Goal: Information Seeking & Learning: Learn about a topic

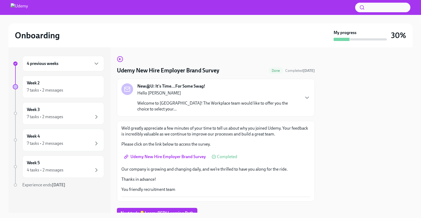
click at [59, 64] on div "4 previous weeks" at bounding box center [63, 63] width 73 height 6
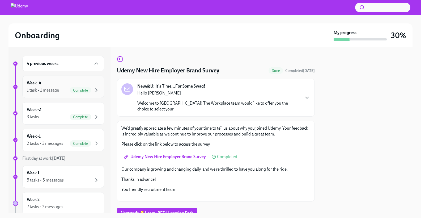
click at [50, 83] on div "Week -4 1 task • 1 message Complete" at bounding box center [63, 86] width 73 height 13
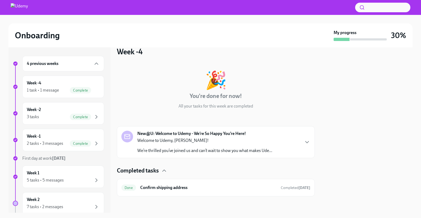
scroll to position [9, 0]
click at [49, 85] on div "Week -4 1 task • 1 message Complete" at bounding box center [63, 86] width 73 height 13
click at [56, 112] on div "Week -2 3 tasks Complete" at bounding box center [63, 113] width 73 height 13
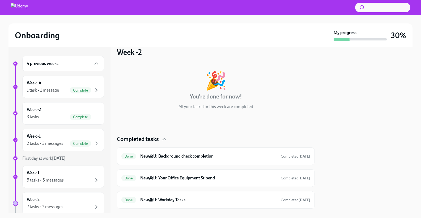
scroll to position [22, 0]
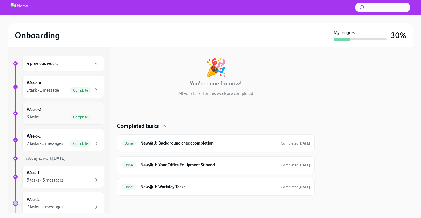
click at [61, 110] on div "Week -2 3 tasks Complete" at bounding box center [63, 113] width 73 height 13
click at [60, 141] on div "2 tasks • 3 messages" at bounding box center [45, 143] width 36 height 6
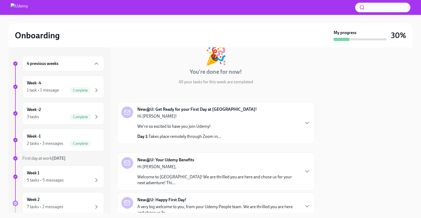
scroll to position [35, 0]
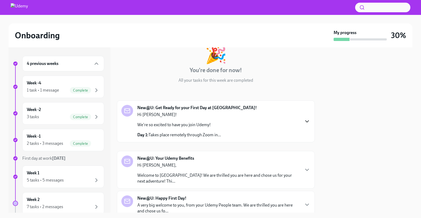
click at [308, 120] on icon "button" at bounding box center [307, 121] width 6 height 6
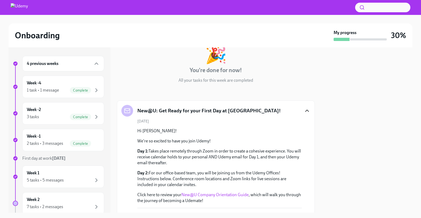
click at [258, 149] on p "Day 1: Takes place remotely through Zoom in order to create a cohesive experien…" at bounding box center [219, 157] width 165 height 18
click at [252, 149] on p "Day 1: Takes place remotely through Zoom in order to create a cohesive experien…" at bounding box center [219, 157] width 165 height 18
click at [242, 149] on p "Day 1: Takes place remotely through Zoom in order to create a cohesive experien…" at bounding box center [219, 157] width 165 height 18
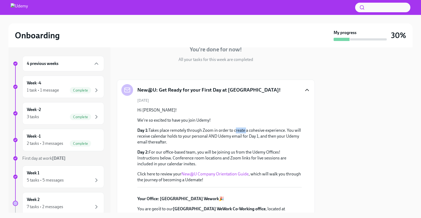
scroll to position [0, 0]
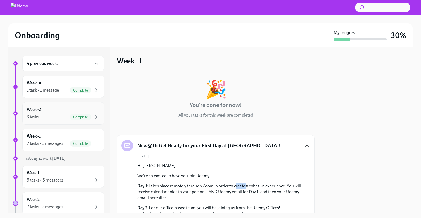
click at [63, 116] on div "3 tasks Complete" at bounding box center [63, 117] width 73 height 6
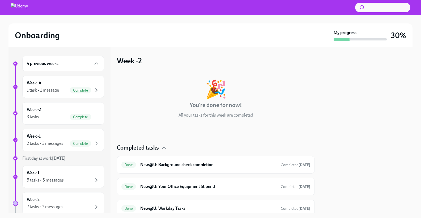
scroll to position [22, 0]
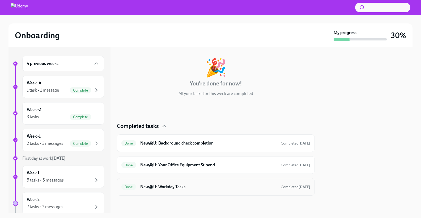
click at [172, 190] on div "Done New@U: Workday Tasks Completed [DATE]" at bounding box center [216, 186] width 189 height 9
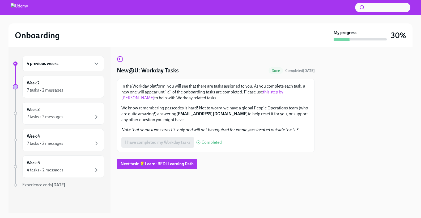
click at [81, 70] on div "4 previous weeks" at bounding box center [63, 63] width 82 height 15
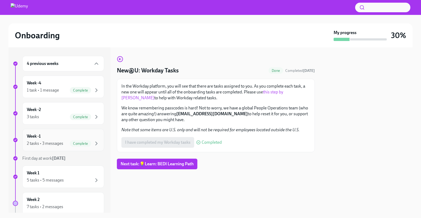
click at [45, 144] on div "2 tasks • 3 messages" at bounding box center [45, 143] width 36 height 6
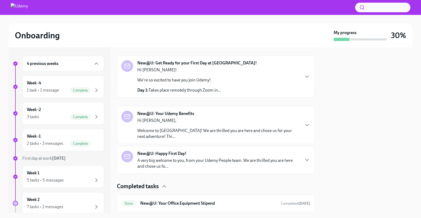
scroll to position [80, 0]
click at [307, 159] on icon "button" at bounding box center [307, 159] width 6 height 6
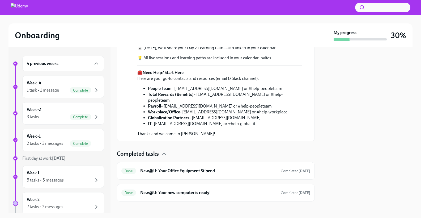
scroll to position [385, 0]
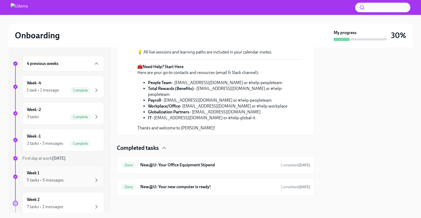
click at [44, 175] on div "Week 1 5 tasks • 5 messages" at bounding box center [63, 176] width 73 height 13
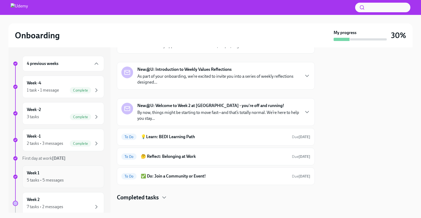
click at [45, 179] on div "5 tasks • 5 messages" at bounding box center [45, 180] width 37 height 6
click at [306, 73] on icon "button" at bounding box center [307, 76] width 6 height 6
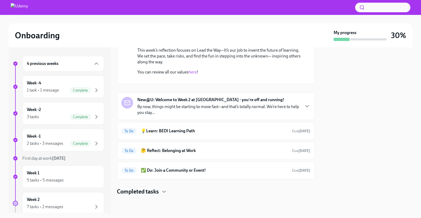
scroll to position [245, 0]
click at [183, 115] on p "By now, things might be starting to move fast—and that’s totally normal. We’re …" at bounding box center [218, 110] width 162 height 12
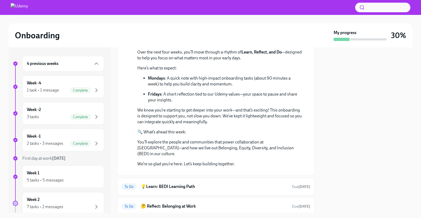
scroll to position [309, 0]
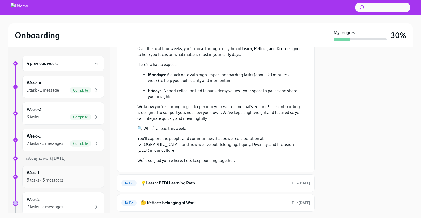
click at [37, 172] on h6 "Week 1" at bounding box center [33, 173] width 12 height 6
click at [309, 15] on icon "button" at bounding box center [307, 12] width 6 height 6
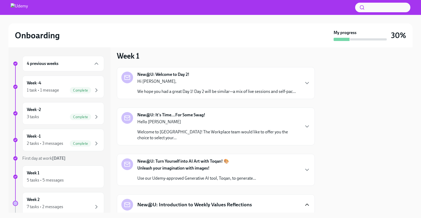
scroll to position [0, 0]
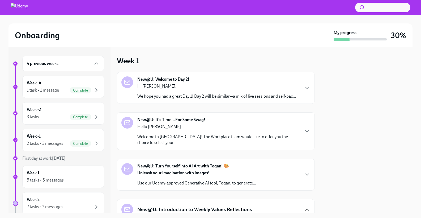
click at [193, 97] on p "We hope you had a great Day 1! Day 2 will be similar—a mix of live sessions and…" at bounding box center [216, 96] width 159 height 6
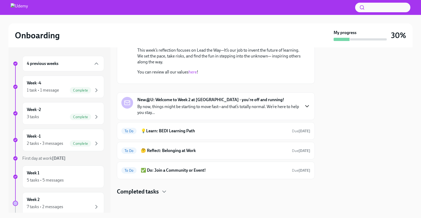
scroll to position [353, 0]
click at [195, 74] on link "here" at bounding box center [193, 71] width 8 height 5
click at [200, 115] on p "By now, things might be starting to move fast—and that’s totally normal. We’re …" at bounding box center [218, 110] width 162 height 12
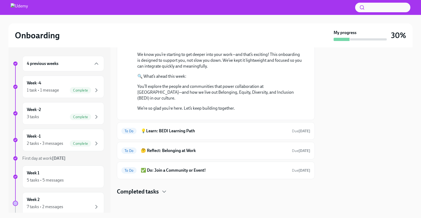
scroll to position [630, 0]
click at [164, 133] on h6 "💡Learn: BEDI Learning Path" at bounding box center [214, 131] width 147 height 6
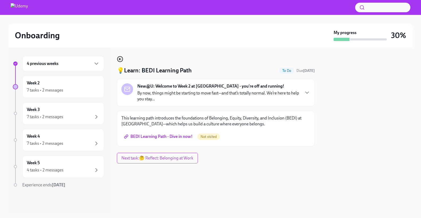
click at [118, 58] on icon "button" at bounding box center [120, 59] width 6 height 6
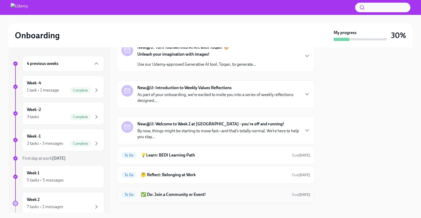
scroll to position [137, 0]
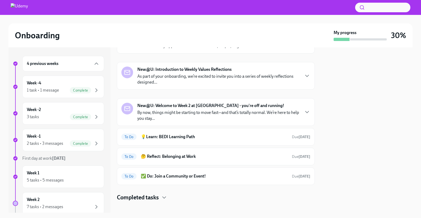
click at [198, 110] on p "By now, things might be starting to move fast—and that’s totally normal. We’re …" at bounding box center [218, 116] width 162 height 12
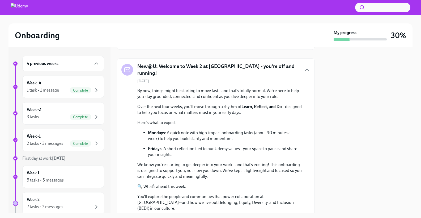
scroll to position [68, 0]
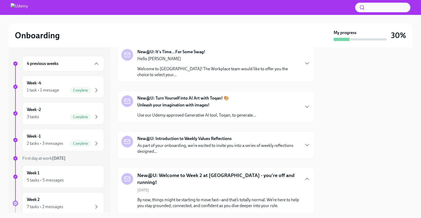
click at [188, 136] on div "New@U: Introduction to Weekly Values Reflections As part of your onboarding, we…" at bounding box center [218, 145] width 162 height 19
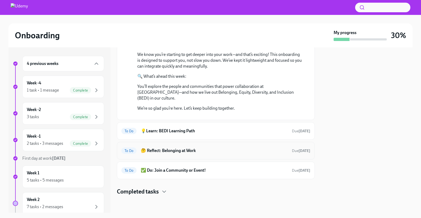
scroll to position [477, 0]
click at [203, 131] on h6 "💡Learn: BEDI Learning Path" at bounding box center [214, 131] width 147 height 6
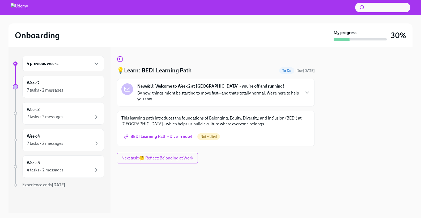
click at [162, 139] on span "BEDI Learning Path - Dive in now!" at bounding box center [159, 136] width 68 height 5
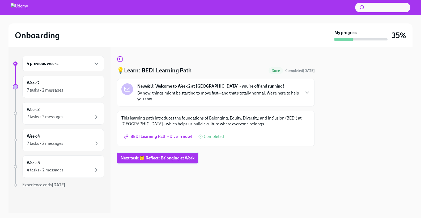
click at [175, 158] on span "Next task : 🤔 Reflect: Belonging at Work" at bounding box center [158, 157] width 74 height 5
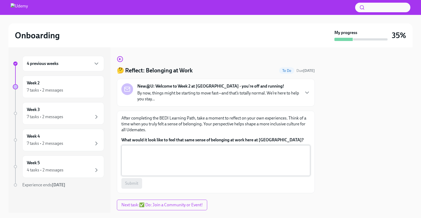
click at [175, 158] on textarea "What would it look like to feel that same sense of belonging at work here at [G…" at bounding box center [216, 161] width 183 height 26
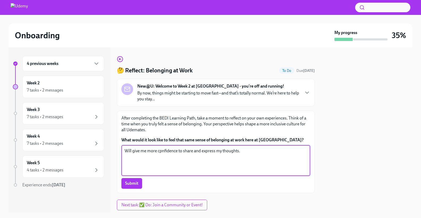
type textarea "Will give me more cpnfidence to share and express my thoughts."
click at [120, 184] on div "After completing the BEDI Learning Path, take a moment to reflect on your own e…" at bounding box center [216, 152] width 198 height 82
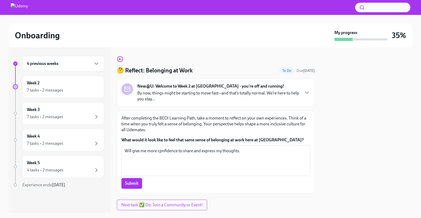
click at [130, 182] on span "Submit" at bounding box center [131, 183] width 13 height 5
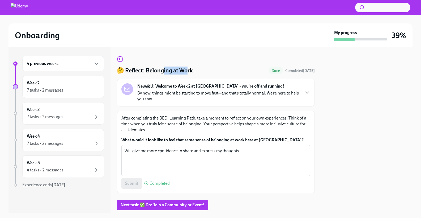
drag, startPoint x: 160, startPoint y: 71, endPoint x: 182, endPoint y: 70, distance: 21.5
click at [181, 70] on h4 "🤔 Reflect: Belonging at Work" at bounding box center [155, 70] width 76 height 8
click at [182, 70] on h4 "🤔 Reflect: Belonging at Work" at bounding box center [155, 70] width 76 height 8
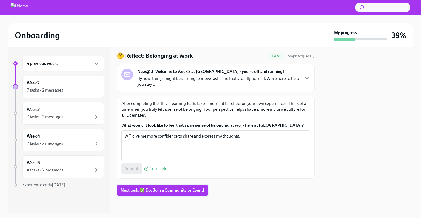
click at [151, 186] on button "Next task : ✅ Do: Join a Community or Event!" at bounding box center [162, 190] width 91 height 11
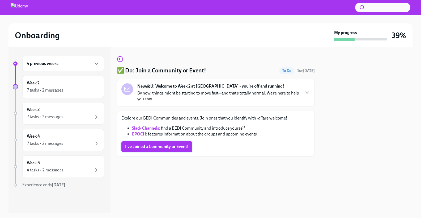
click at [162, 148] on span "I've Joined a Community or Event!" at bounding box center [157, 146] width 64 height 5
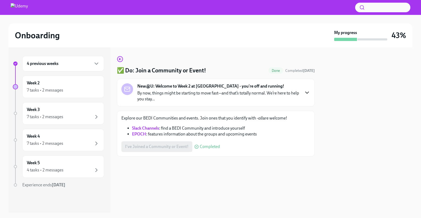
click at [308, 91] on icon "button" at bounding box center [307, 92] width 6 height 6
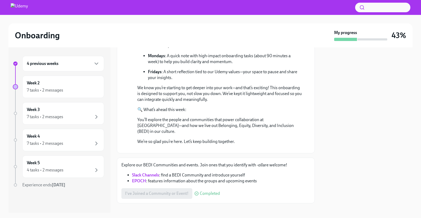
scroll to position [163, 0]
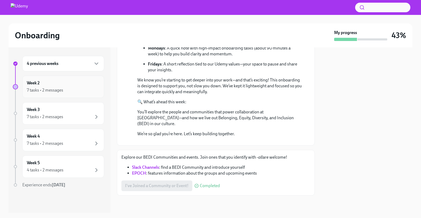
click at [75, 90] on div "7 tasks • 2 messages" at bounding box center [63, 90] width 73 height 6
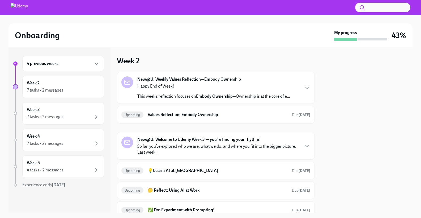
click at [298, 89] on div "New@U: Weekly Values Reflection—Embody Ownership Happy End of Week! This week’s…" at bounding box center [216, 87] width 189 height 23
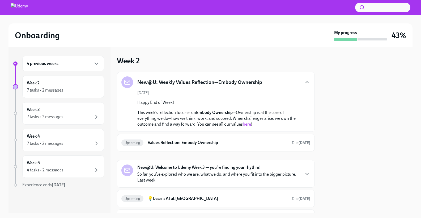
click at [73, 67] on div "4 previous weeks" at bounding box center [63, 63] width 82 height 15
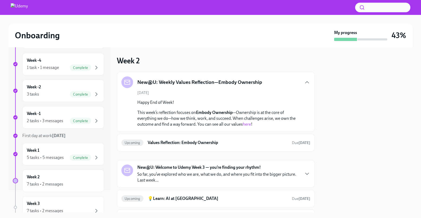
scroll to position [29, 0]
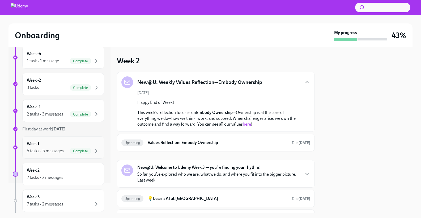
click at [51, 149] on div "5 tasks • 5 messages" at bounding box center [45, 151] width 37 height 6
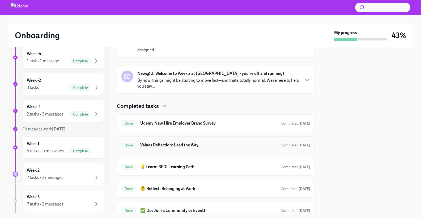
scroll to position [250, 0]
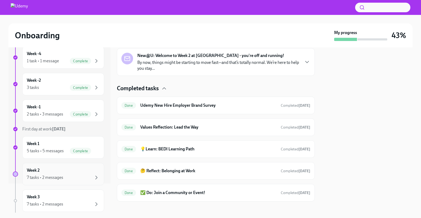
click at [51, 178] on div "7 tasks • 2 messages" at bounding box center [45, 177] width 36 height 6
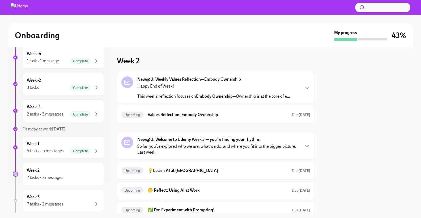
click at [289, 85] on p "Happy End of Week!" at bounding box center [213, 86] width 153 height 6
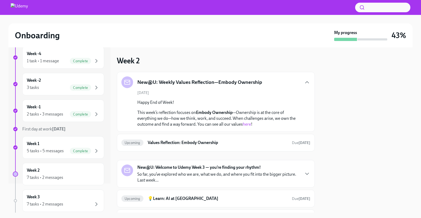
click at [248, 124] on link "here" at bounding box center [247, 124] width 8 height 5
click at [178, 143] on h6 "Values Reflection: Embody Ownership" at bounding box center [218, 143] width 140 height 6
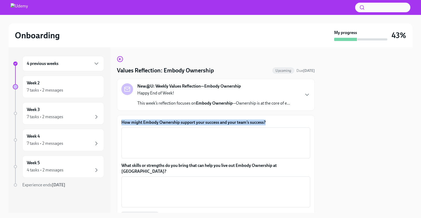
drag, startPoint x: 121, startPoint y: 122, endPoint x: 276, endPoint y: 125, distance: 155.1
click at [277, 125] on div "How might Embody Ownership support your success and your team’s success? x ​ Wh…" at bounding box center [216, 179] width 198 height 128
copy label "How might Embody Ownership support your success and your team’s success?"
click at [190, 136] on textarea "How might Embody Ownership support your success and your team’s success?" at bounding box center [216, 143] width 183 height 26
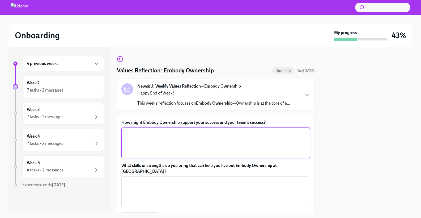
paste textarea "For me, ‘Embody Ownership’ means taking full accountability for outcomes — not …"
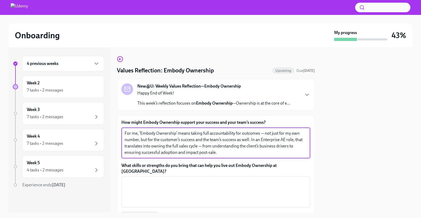
click at [264, 134] on textarea "For me, ‘Embody Ownership’ means taking full accountability for outcomes — not …" at bounding box center [216, 143] width 183 height 26
click at [202, 147] on textarea "For me, ‘Embody Ownership’ means taking full accountability for outcomes ,not j…" at bounding box center [216, 143] width 183 height 26
click at [218, 151] on textarea "For me, ‘Embody Ownership’ means taking full accountability for outcomes ,not j…" at bounding box center [216, 143] width 183 height 26
type textarea "For me, ‘Embody Ownership’ means taking full accountability for outcomes ,not j…"
click at [146, 180] on textarea "What skills or strengths do you bring that can help you live out Embody Ownersh…" at bounding box center [216, 192] width 183 height 26
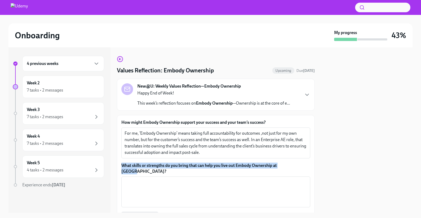
drag, startPoint x: 295, startPoint y: 164, endPoint x: 115, endPoint y: 164, distance: 180.0
click at [115, 164] on div "4 previous weeks Week 2 7 tasks • 2 messages Week 3 7 tasks • 2 messages Week 4…" at bounding box center [211, 129] width 404 height 165
copy label "What skills or strengths do you bring that can help you live out Embody Ownersh…"
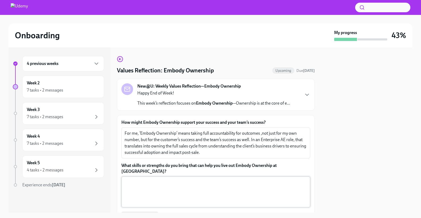
click at [148, 179] on textarea "What skills or strengths do you bring that can help you live out Embody Ownersh…" at bounding box center [216, 192] width 183 height 26
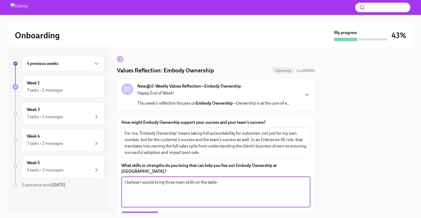
click at [228, 182] on textarea "I believe I would bring three main skills on the table-" at bounding box center [216, 192] width 183 height 26
type textarea "I believe I would bring three main skills on the table- accountability , curios…"
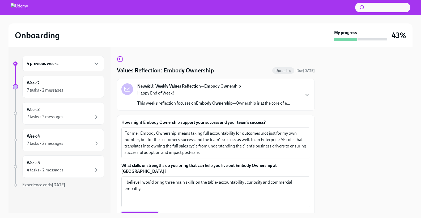
click at [143, 214] on span "Submit answers" at bounding box center [140, 216] width 30 height 5
click at [328, 111] on div at bounding box center [366, 129] width 91 height 165
click at [309, 94] on icon "button" at bounding box center [307, 95] width 3 height 2
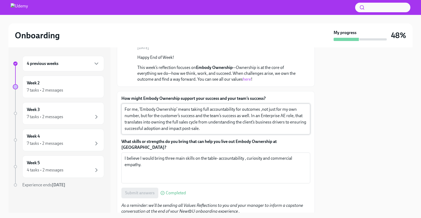
scroll to position [69, 0]
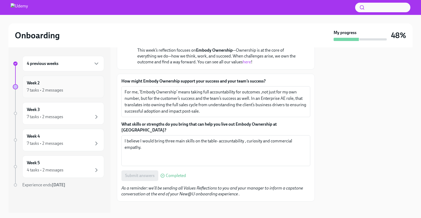
click at [83, 89] on div "7 tasks • 2 messages" at bounding box center [63, 90] width 73 height 6
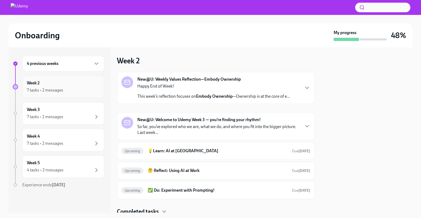
click at [80, 89] on div "7 tasks • 2 messages" at bounding box center [63, 90] width 73 height 6
click at [305, 88] on icon "button" at bounding box center [307, 88] width 6 height 6
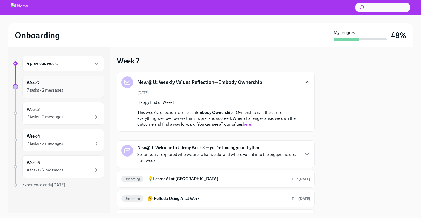
click at [59, 87] on div "7 tasks • 2 messages" at bounding box center [45, 90] width 36 height 6
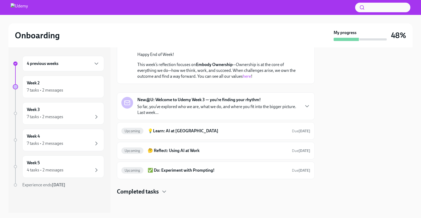
click at [157, 191] on h4 "Completed tasks" at bounding box center [138, 191] width 42 height 8
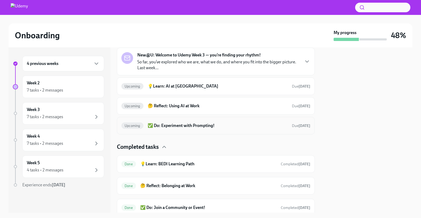
scroll to position [0, 0]
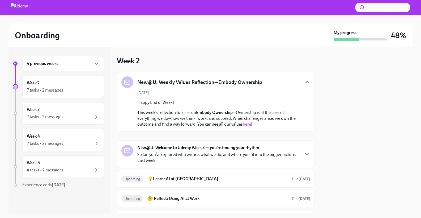
click at [209, 158] on p "So far, you’ve explored who we are, what we do, and where you fit into the bigg…" at bounding box center [218, 158] width 162 height 12
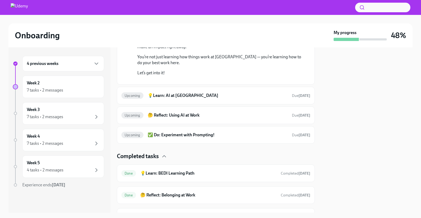
scroll to position [160, 0]
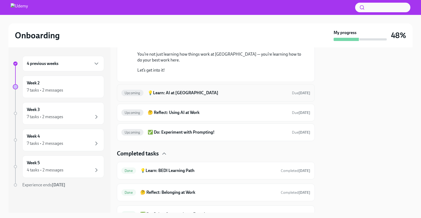
click at [232, 96] on h6 "💡Learn: AI at [GEOGRAPHIC_DATA]" at bounding box center [218, 93] width 140 height 6
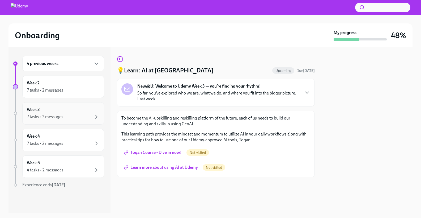
click at [67, 114] on div "7 tasks • 2 messages" at bounding box center [63, 117] width 73 height 6
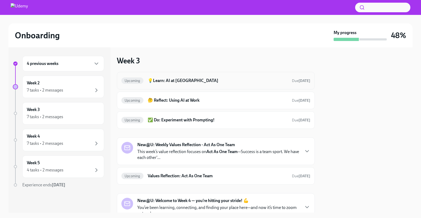
click at [184, 80] on h6 "💡Learn: AI at [GEOGRAPHIC_DATA]" at bounding box center [218, 81] width 140 height 6
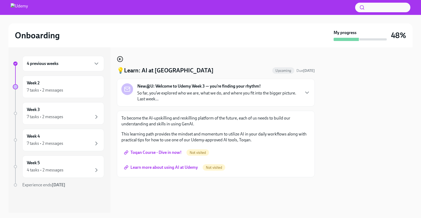
click at [119, 58] on icon "button" at bounding box center [120, 59] width 6 height 6
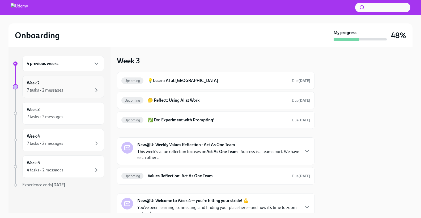
click at [73, 80] on div "Week 2 7 tasks • 2 messages" at bounding box center [63, 86] width 73 height 13
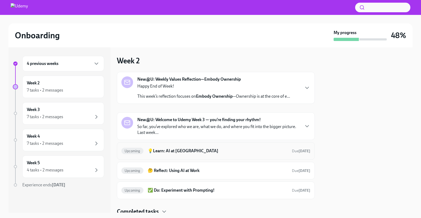
scroll to position [20, 0]
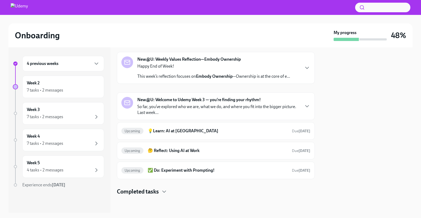
click at [306, 66] on icon "button" at bounding box center [307, 68] width 6 height 6
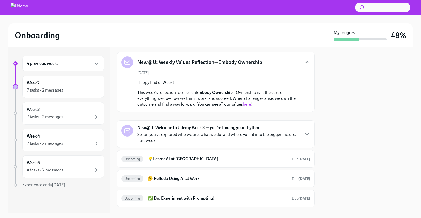
click at [209, 133] on p "So far, you’ve explored who we are, what we do, and where you fit into the bigg…" at bounding box center [218, 138] width 162 height 12
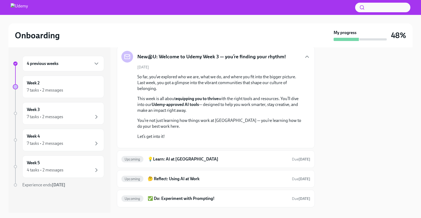
scroll to position [70, 0]
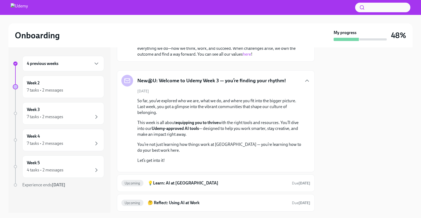
click at [342, 112] on div at bounding box center [366, 129] width 91 height 165
